Goal: Check status

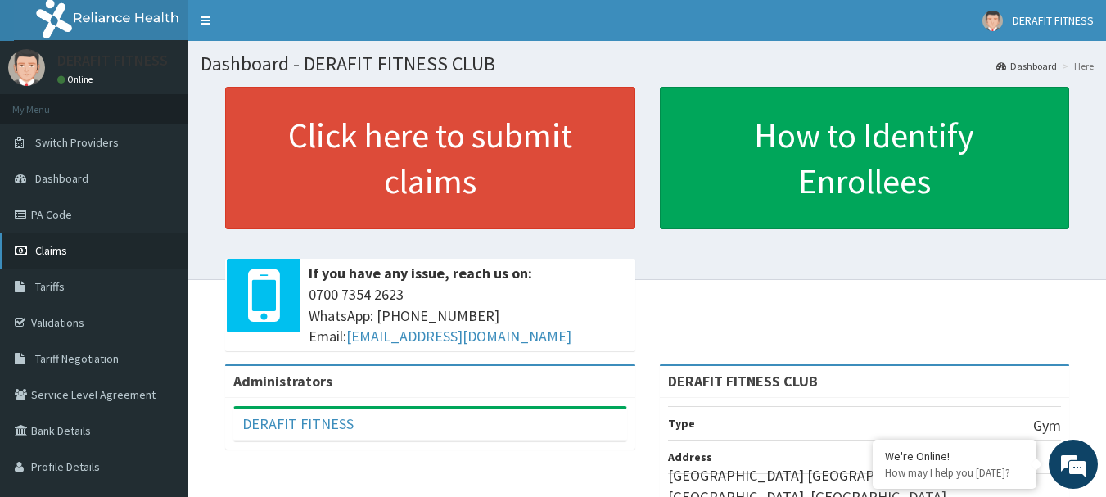
click at [35, 259] on link "Claims" at bounding box center [94, 251] width 188 height 36
